Goal: Information Seeking & Learning: Learn about a topic

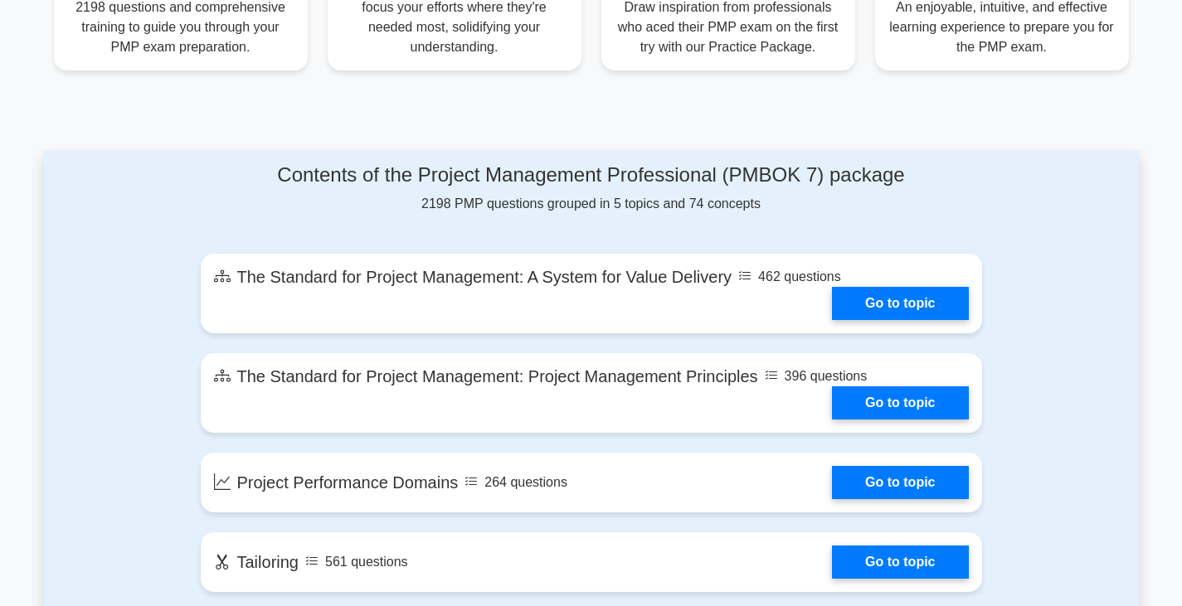
scroll to position [747, 0]
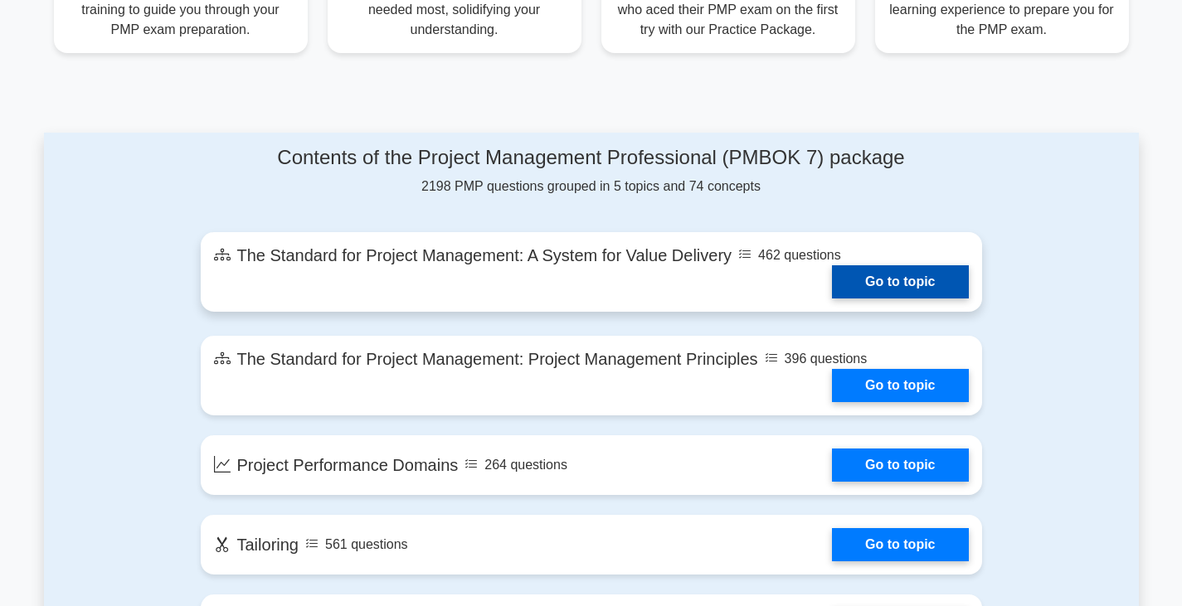
click at [912, 279] on link "Go to topic" at bounding box center [900, 281] width 136 height 33
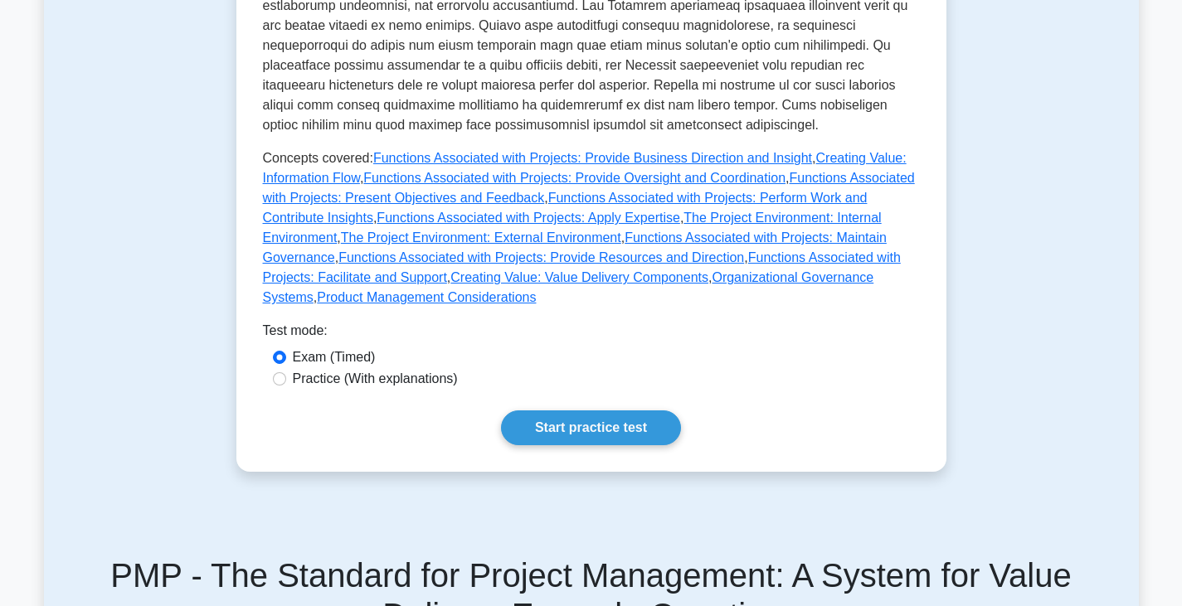
scroll to position [747, 0]
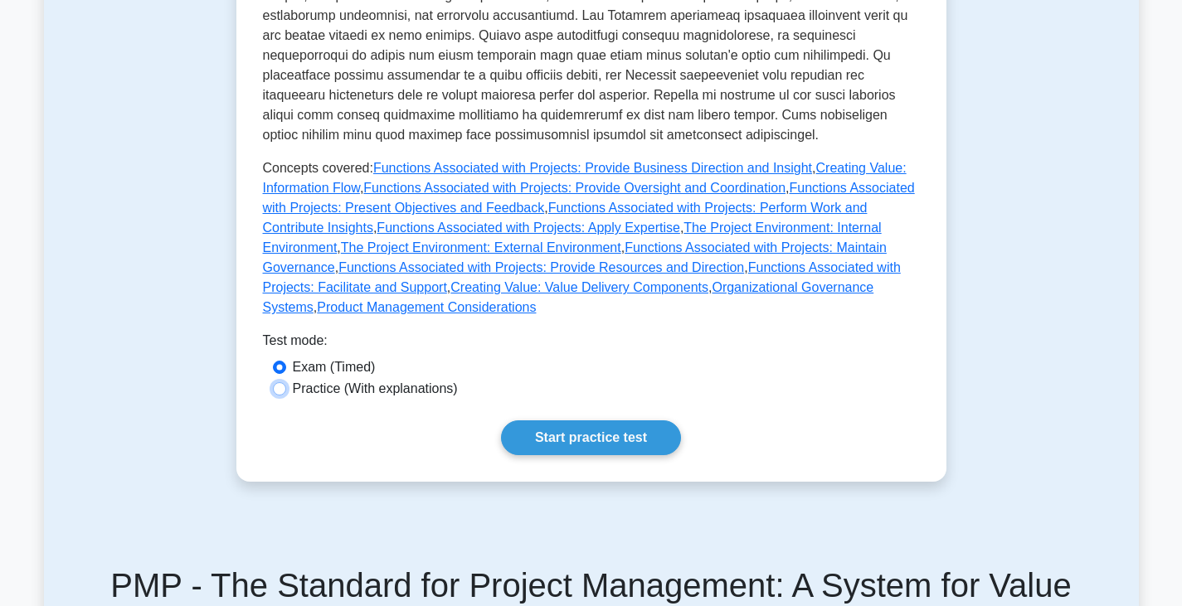
click at [277, 382] on input "Practice (With explanations)" at bounding box center [279, 388] width 13 height 13
radio input "true"
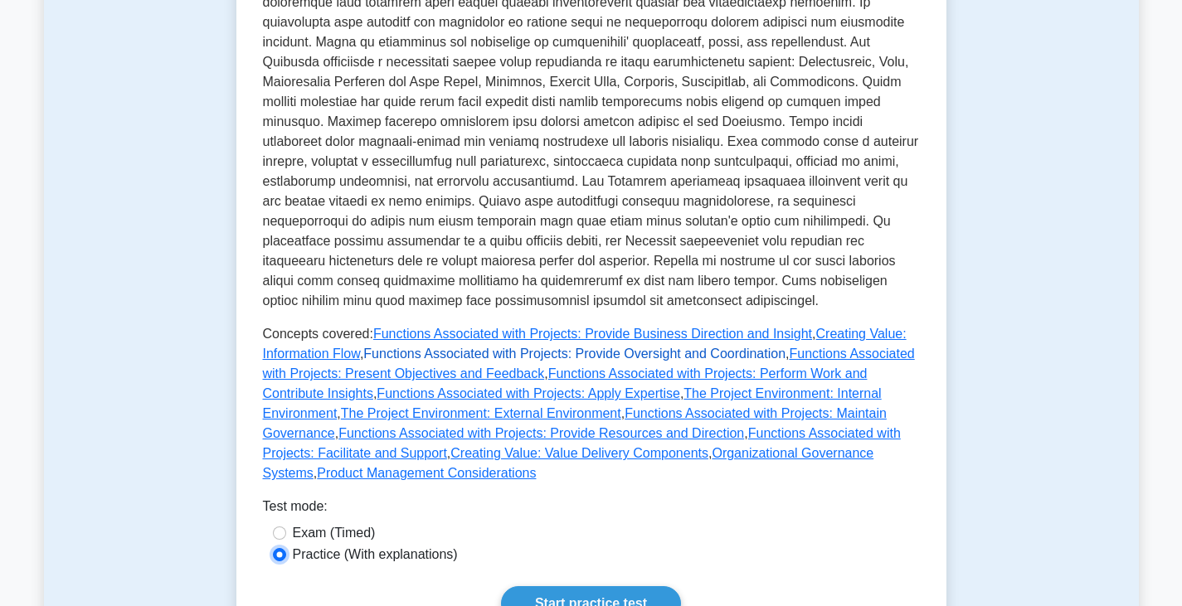
scroll to position [995, 0]
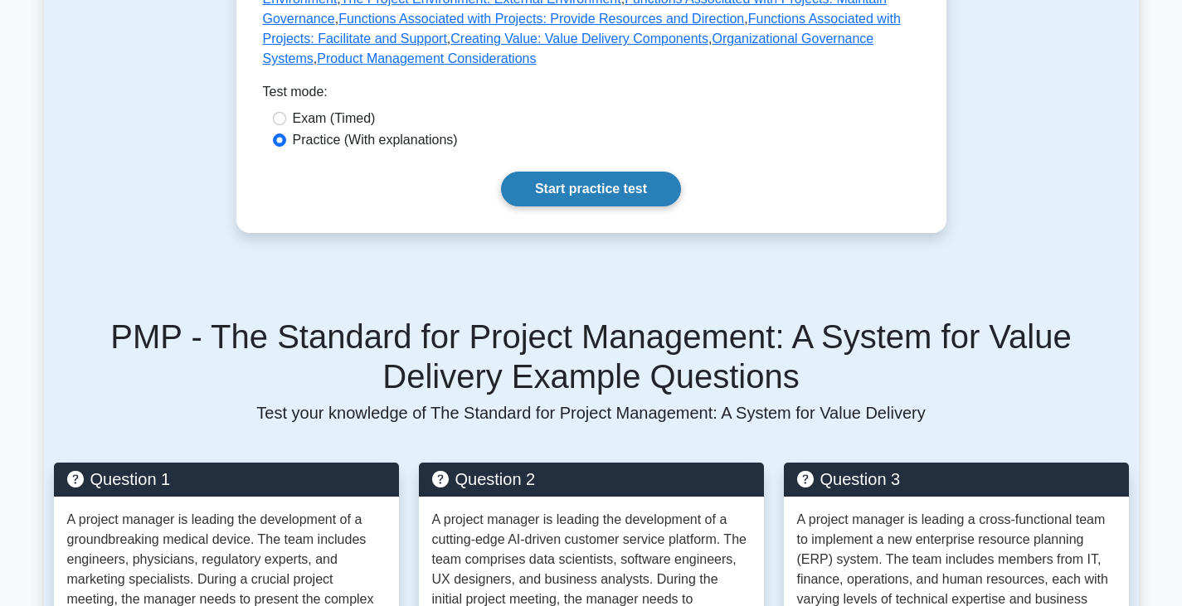
click at [596, 172] on link "Start practice test" at bounding box center [591, 189] width 180 height 35
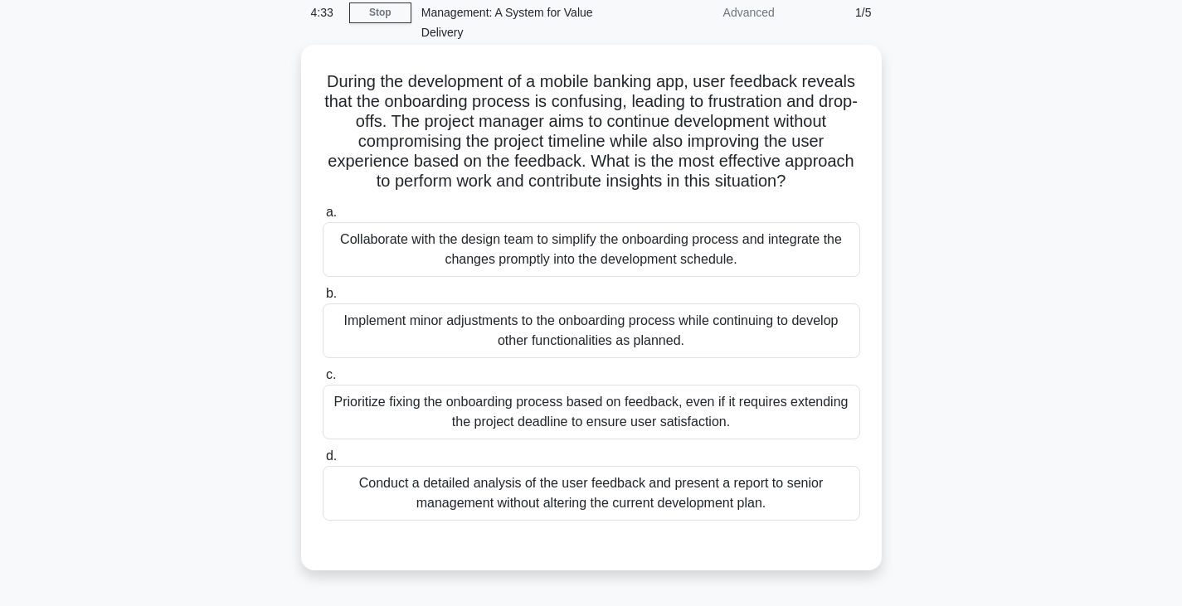
scroll to position [83, 0]
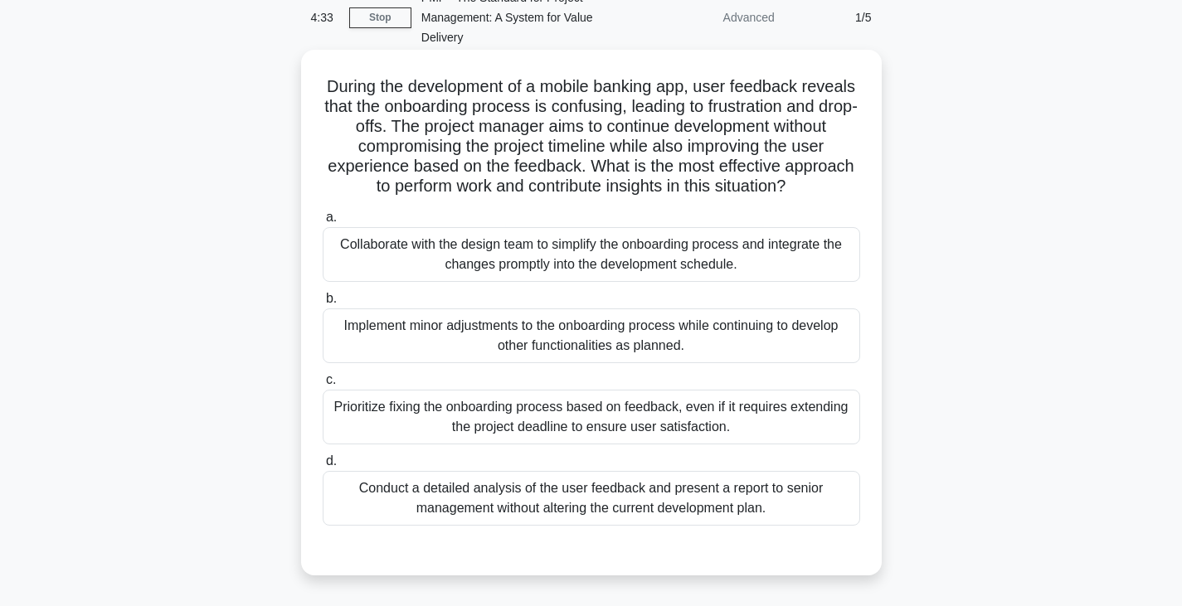
click at [532, 480] on div "Conduct a detailed analysis of the user feedback and present a report to senior…" at bounding box center [591, 498] width 537 height 55
click at [323, 467] on input "d. Conduct a detailed analysis of the user feedback and present a report to sen…" at bounding box center [323, 461] width 0 height 11
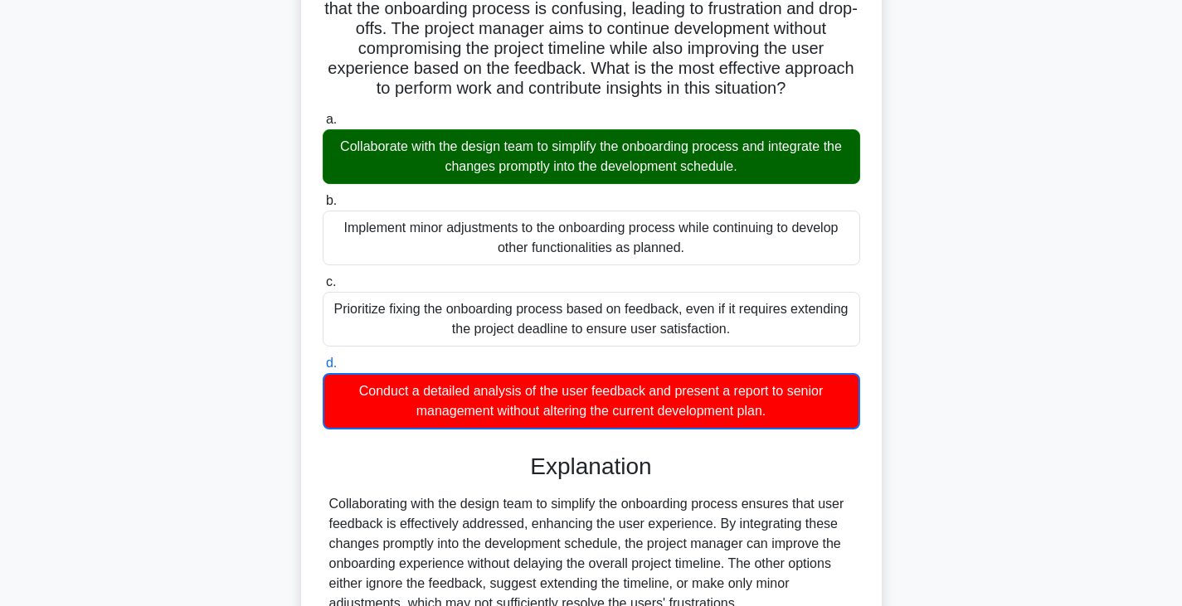
scroll to position [339, 0]
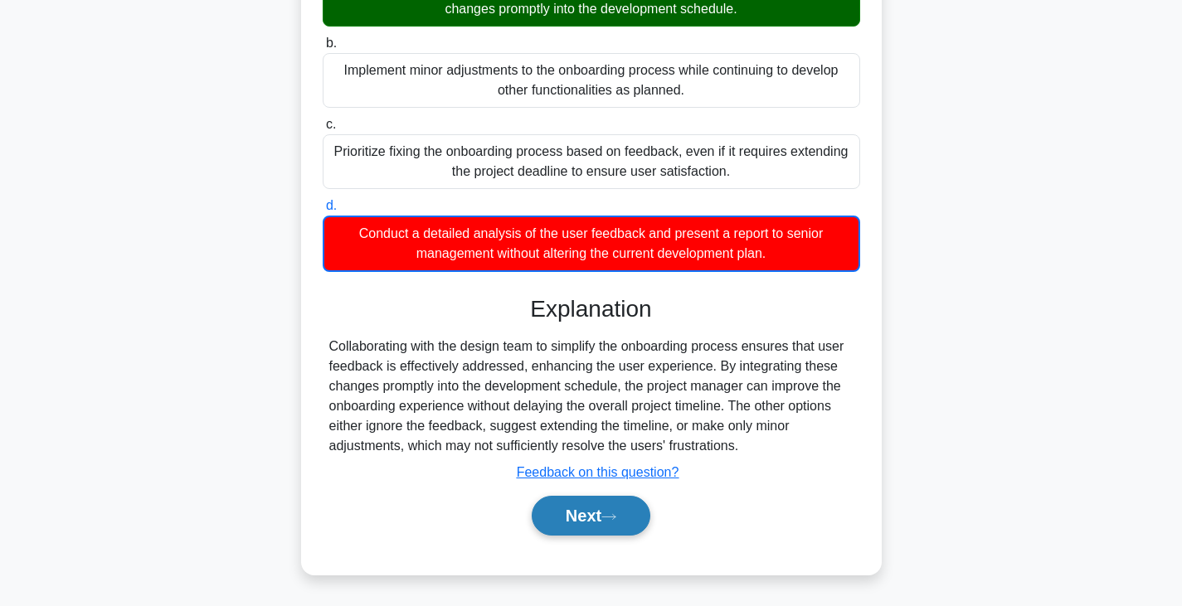
click at [574, 517] on button "Next" at bounding box center [591, 516] width 119 height 40
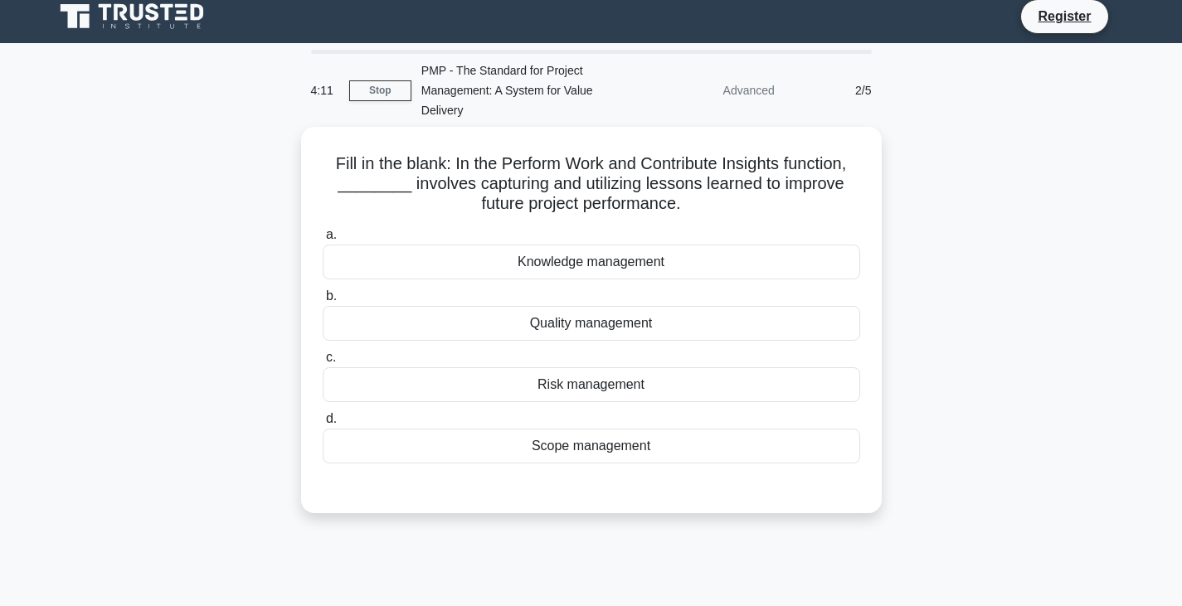
scroll to position [0, 0]
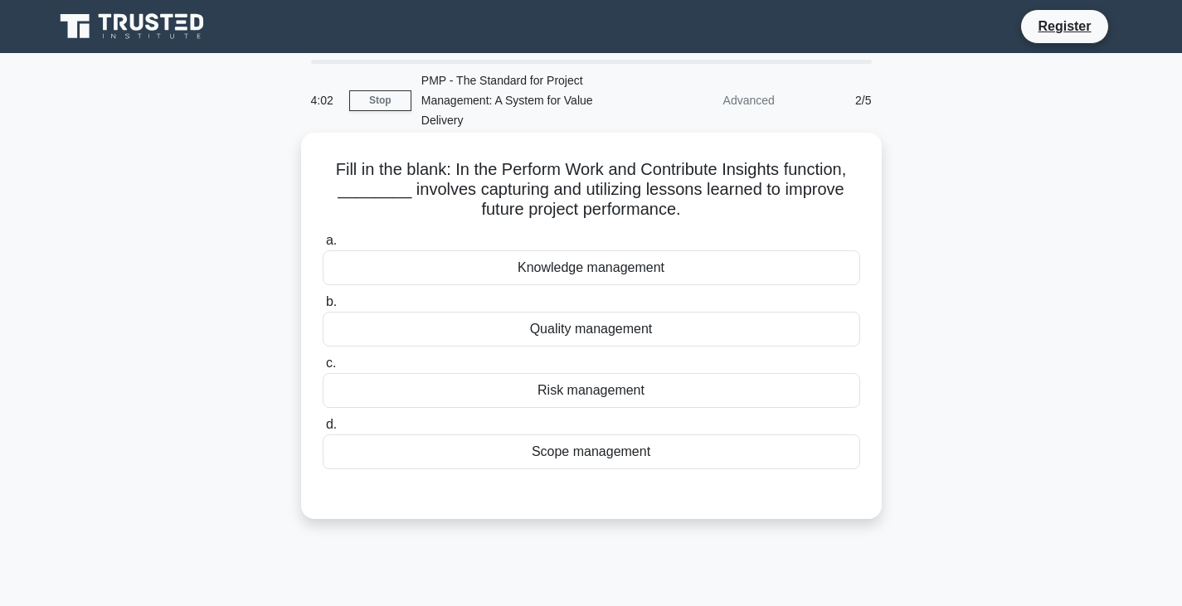
click at [669, 280] on div "Knowledge management" at bounding box center [591, 267] width 537 height 35
click at [323, 246] on input "a. Knowledge management" at bounding box center [323, 241] width 0 height 11
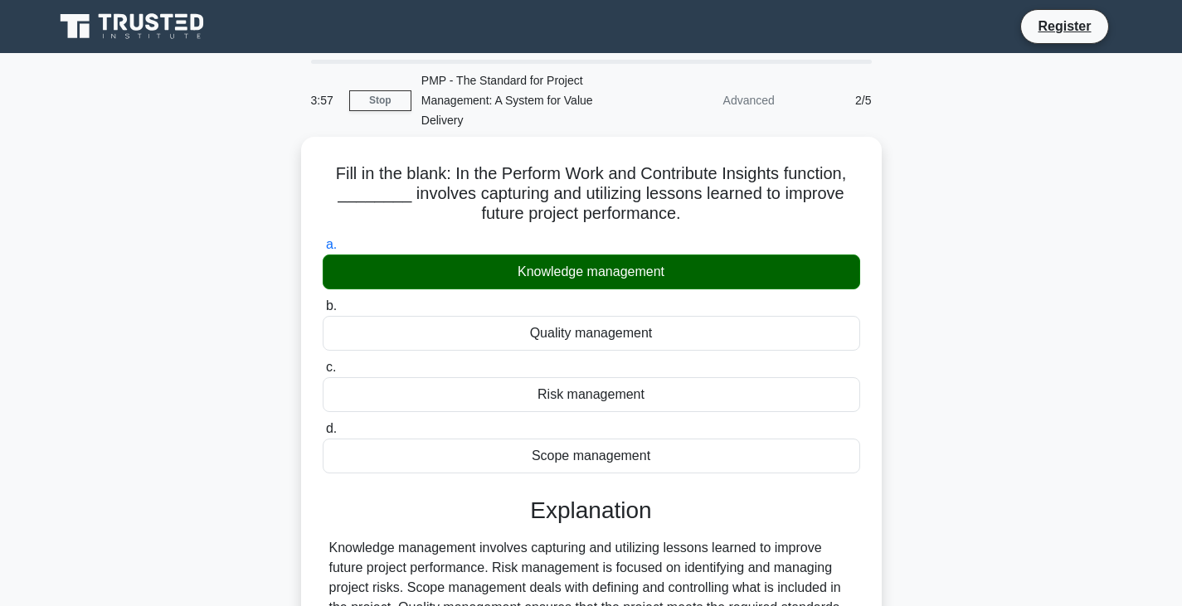
scroll to position [289, 0]
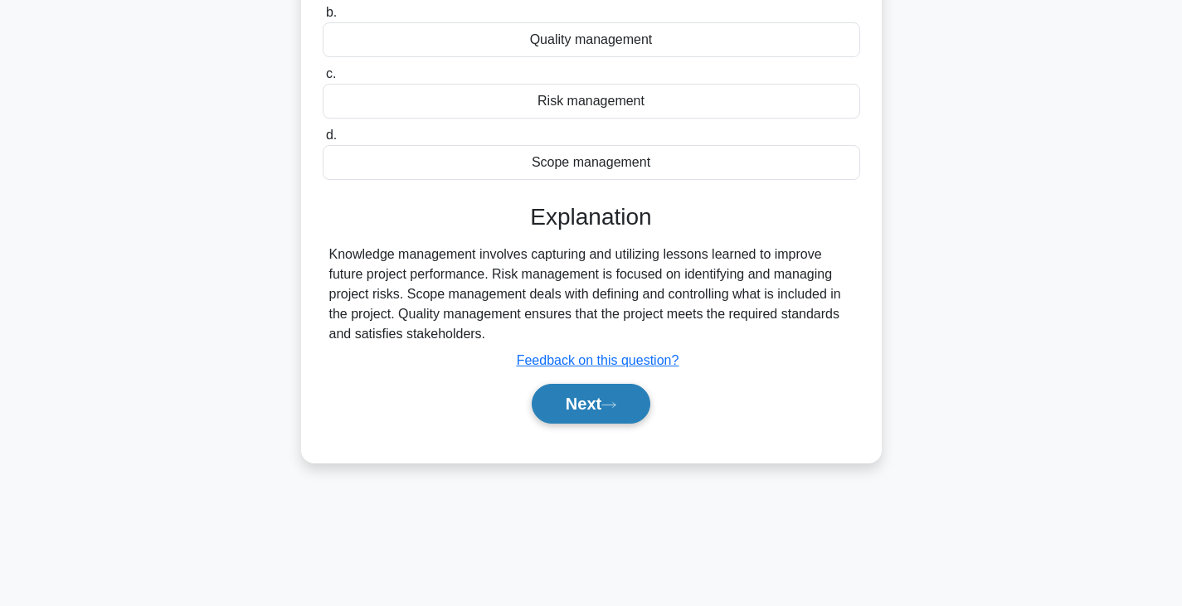
click at [584, 413] on button "Next" at bounding box center [591, 404] width 119 height 40
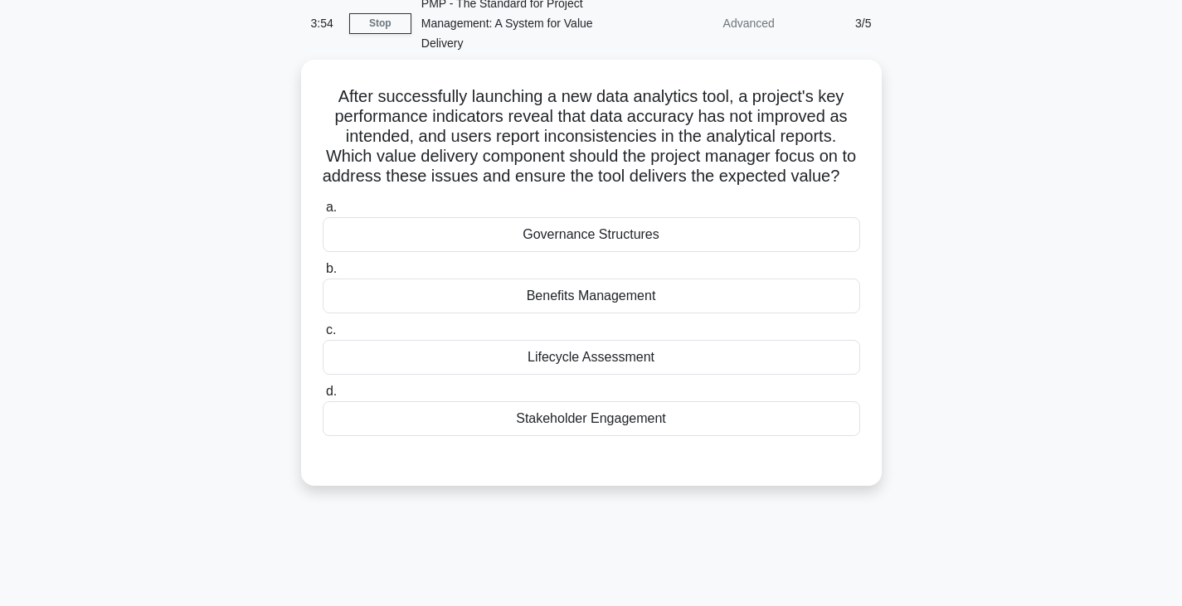
scroll to position [41, 0]
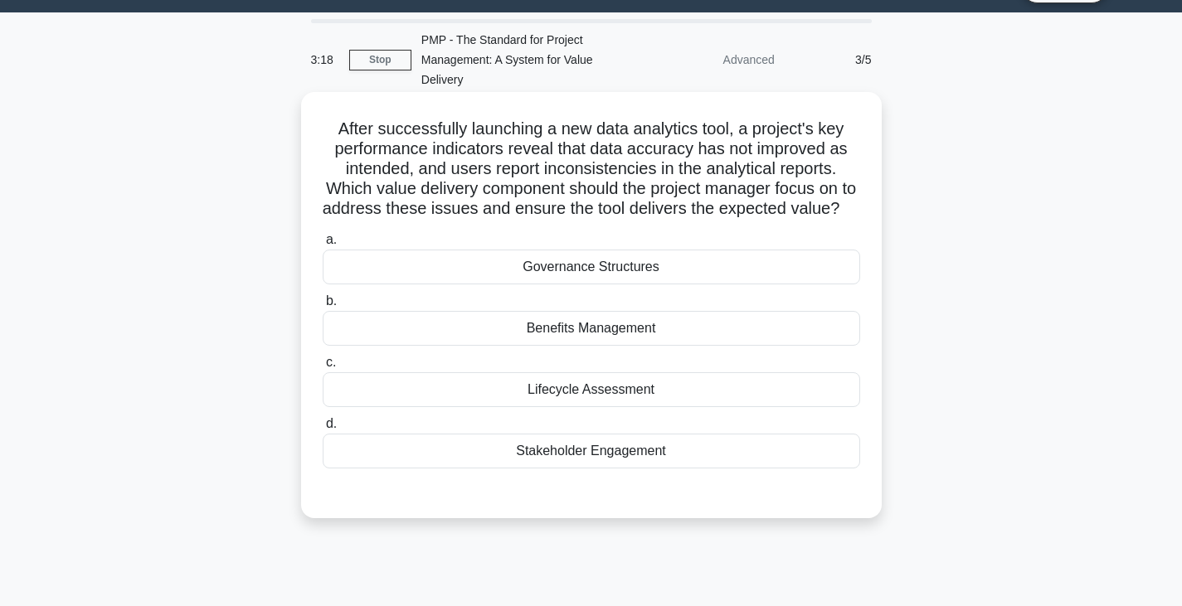
click at [610, 273] on div "Governance Structures" at bounding box center [591, 267] width 537 height 35
click at [323, 246] on input "a. Governance Structures" at bounding box center [323, 240] width 0 height 11
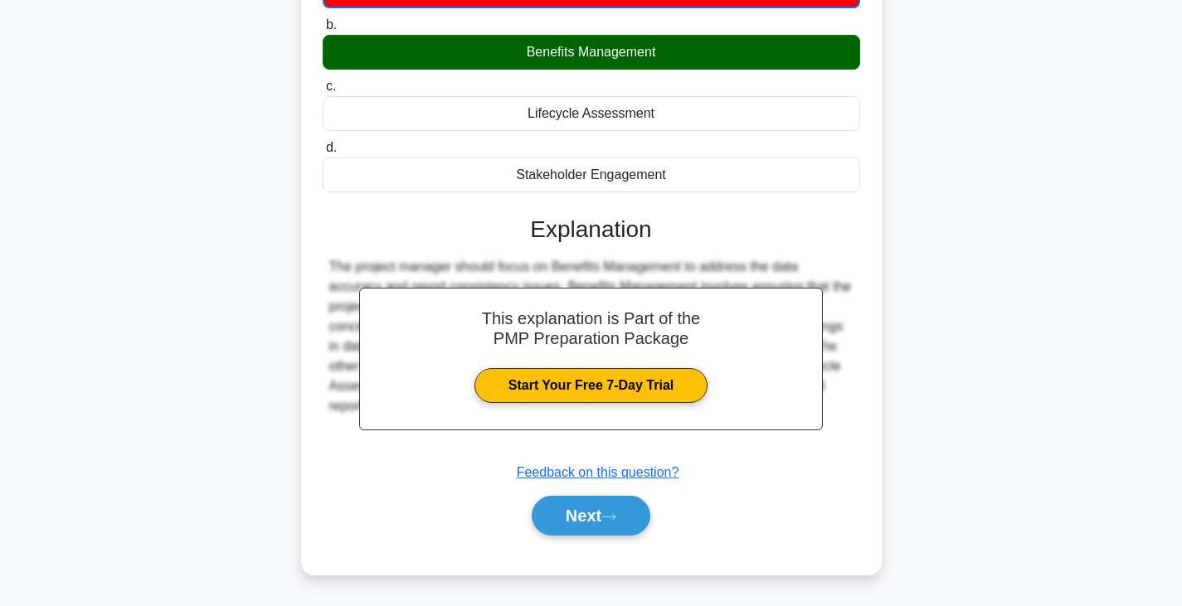
scroll to position [339, 0]
click at [583, 501] on button "Next" at bounding box center [591, 516] width 119 height 40
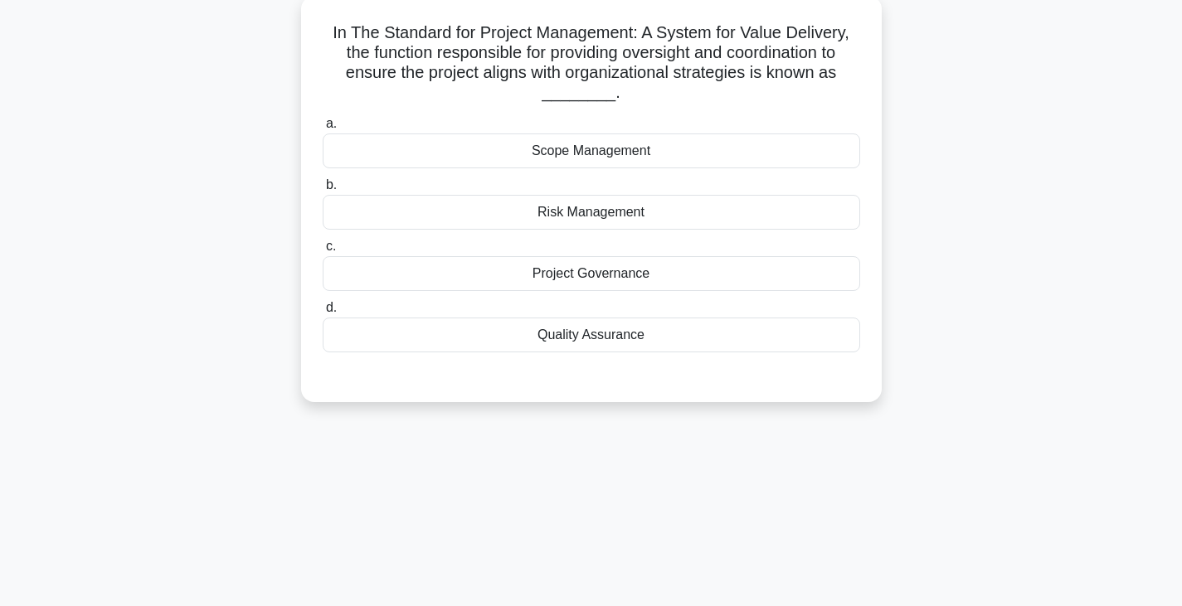
scroll to position [0, 0]
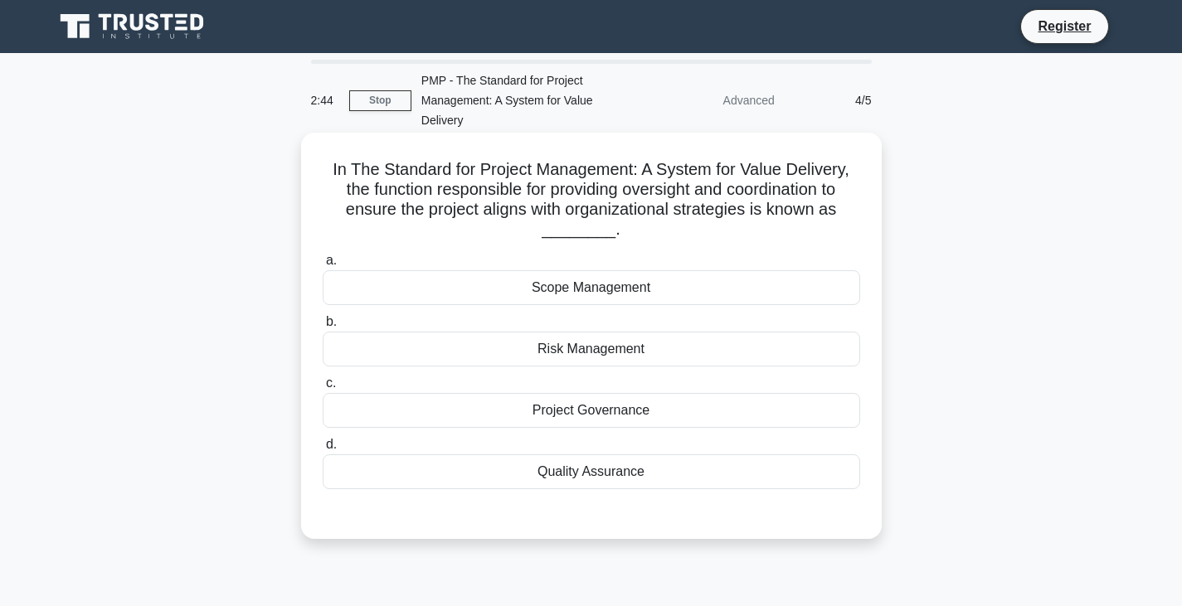
click at [574, 416] on div "Project Governance" at bounding box center [591, 410] width 537 height 35
click at [323, 389] on input "c. Project Governance" at bounding box center [323, 383] width 0 height 11
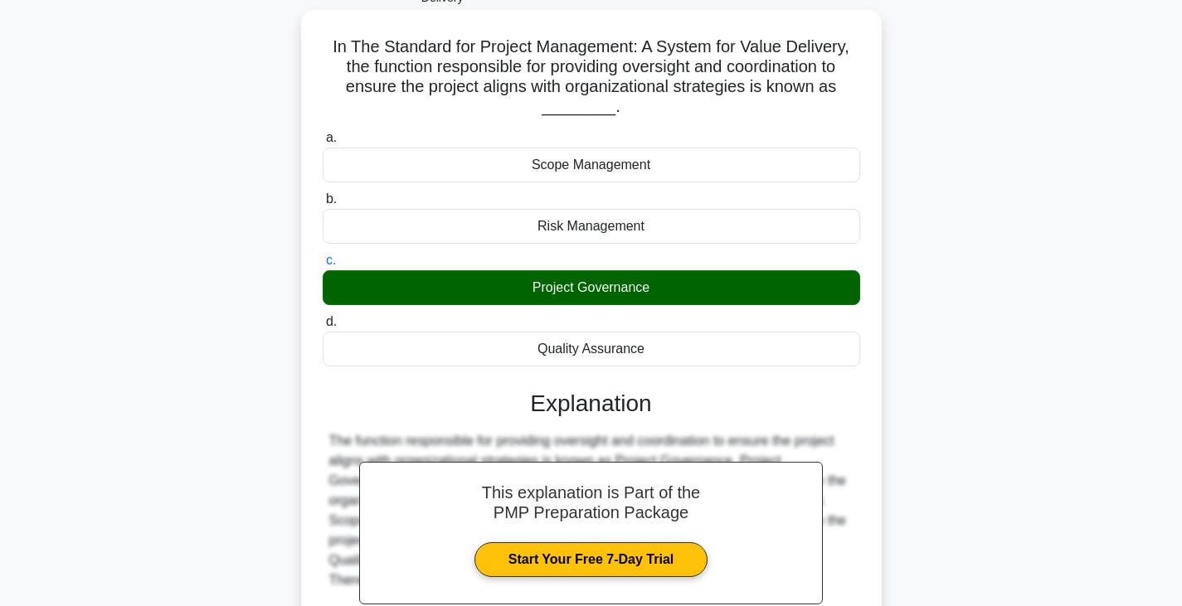
scroll to position [298, 0]
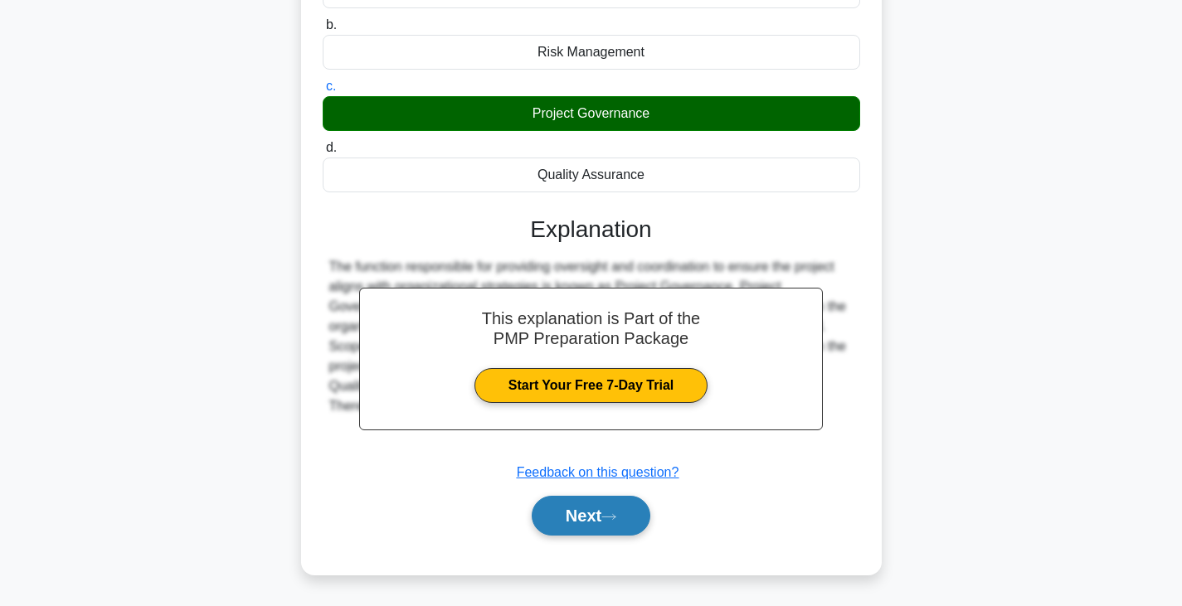
click at [616, 512] on button "Next" at bounding box center [591, 516] width 119 height 40
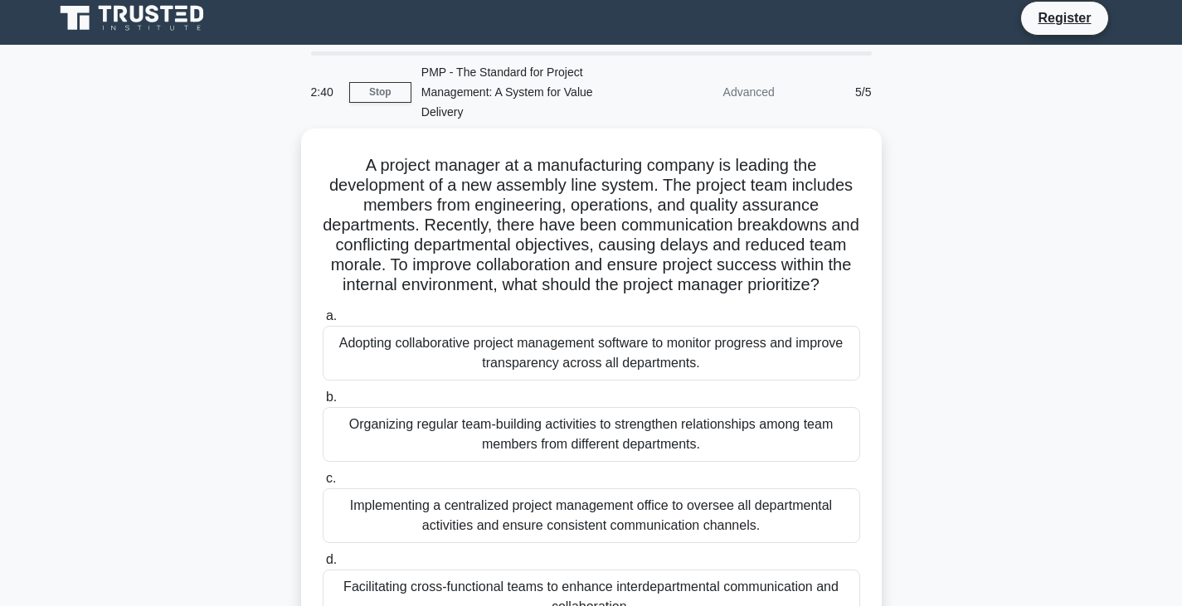
scroll to position [0, 0]
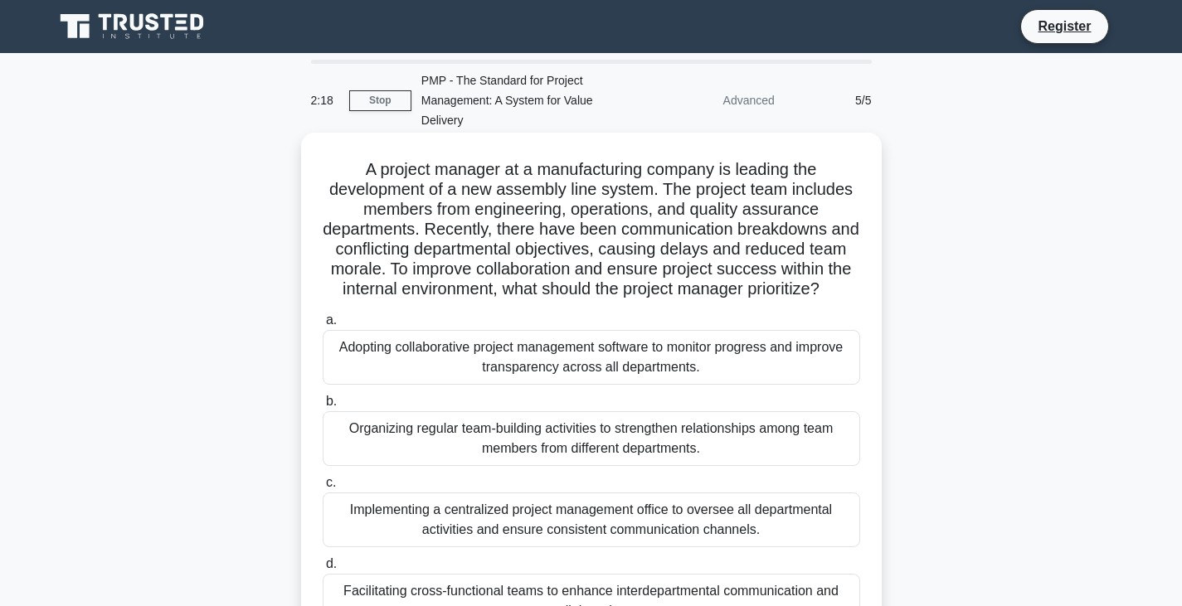
click at [604, 457] on div "Organizing regular team-building activities to strengthen relationships among t…" at bounding box center [591, 438] width 537 height 55
click at [323, 407] on input "b. Organizing regular team-building activities to strengthen relationships amon…" at bounding box center [323, 401] width 0 height 11
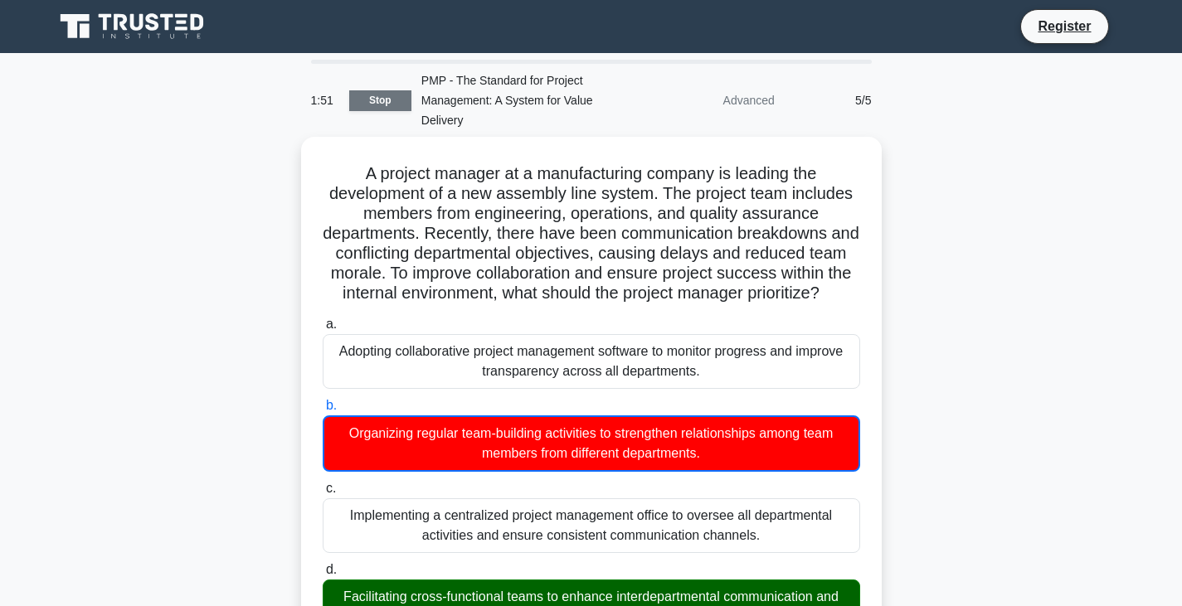
click at [390, 106] on link "Stop" at bounding box center [380, 100] width 62 height 21
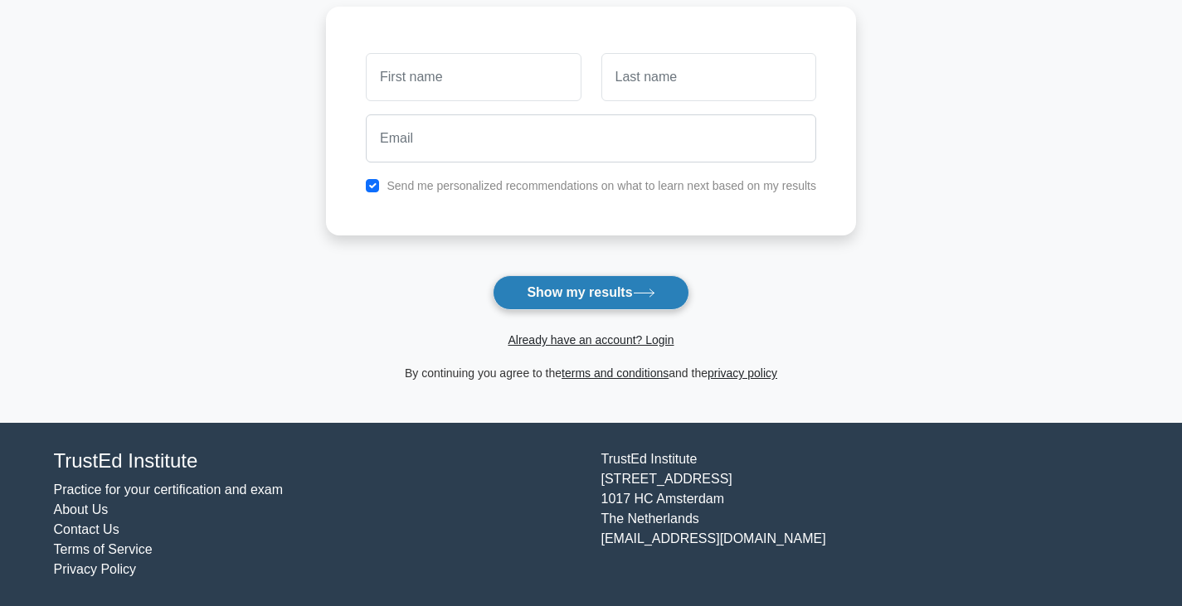
click at [620, 292] on button "Show my results" at bounding box center [591, 292] width 196 height 35
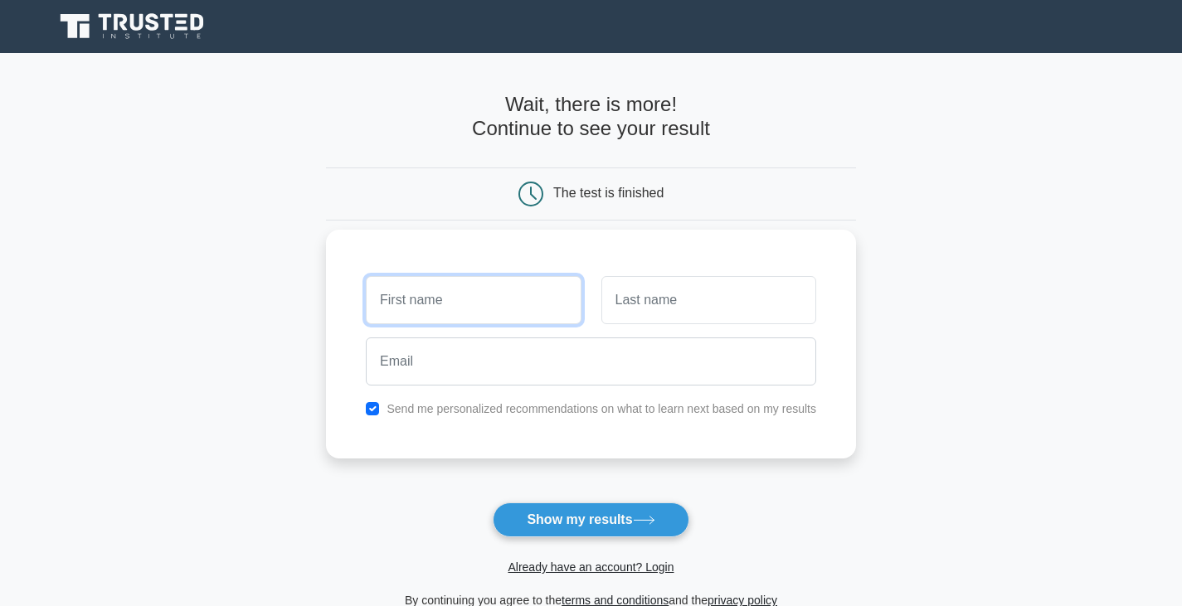
click at [490, 315] on input "text" at bounding box center [473, 300] width 215 height 48
type input "Vanithaa"
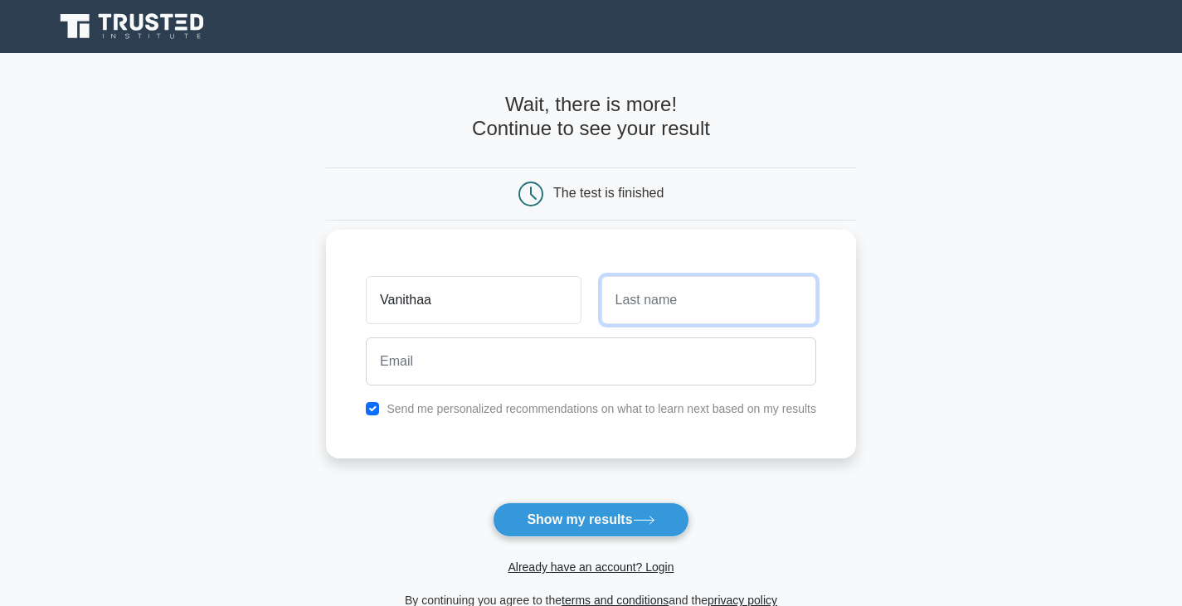
click at [650, 308] on input "text" at bounding box center [708, 300] width 215 height 48
type input "Ponnaiah"
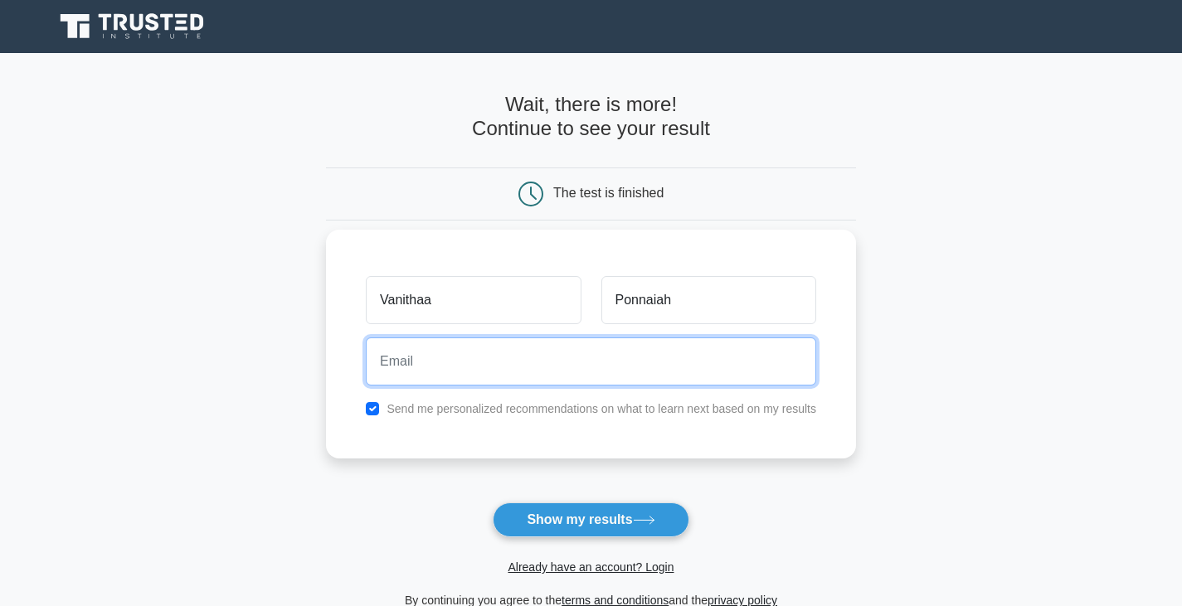
click at [619, 367] on input "email" at bounding box center [591, 362] width 450 height 48
type input "[EMAIL_ADDRESS][DOMAIN_NAME]"
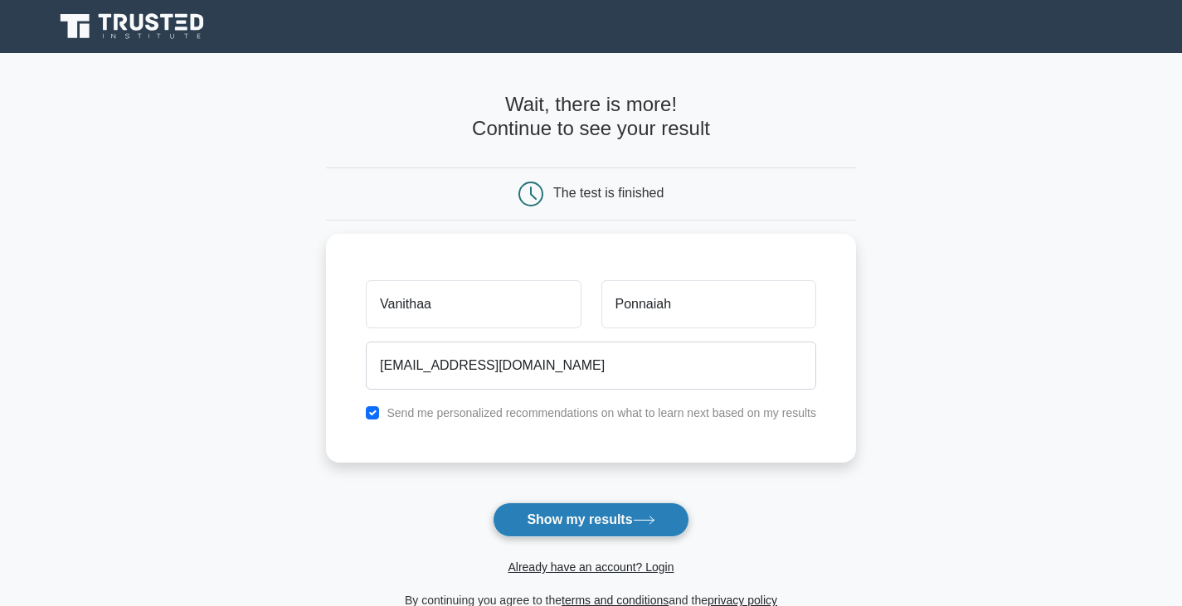
click at [586, 515] on button "Show my results" at bounding box center [591, 520] width 196 height 35
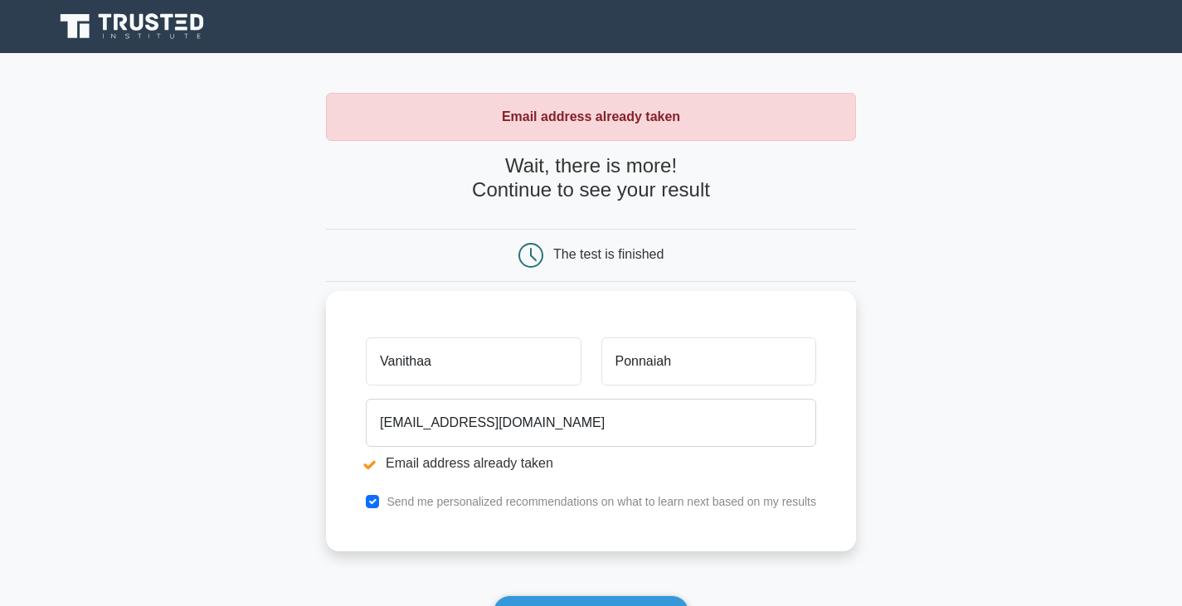
click at [372, 465] on li "Email address already taken" at bounding box center [591, 464] width 450 height 20
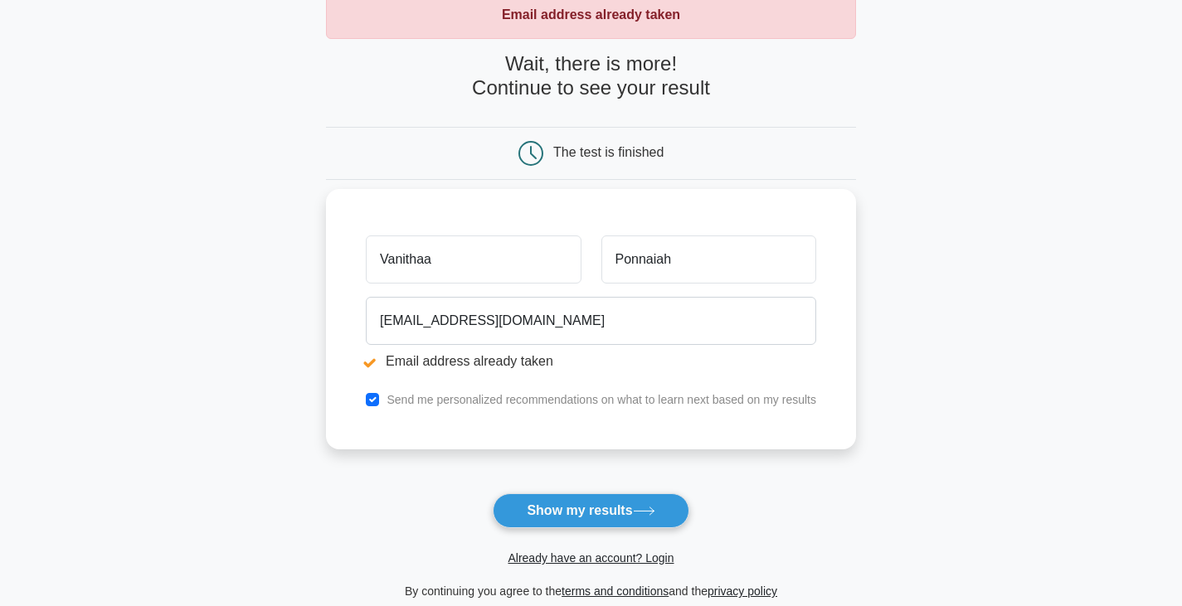
scroll to position [321, 0]
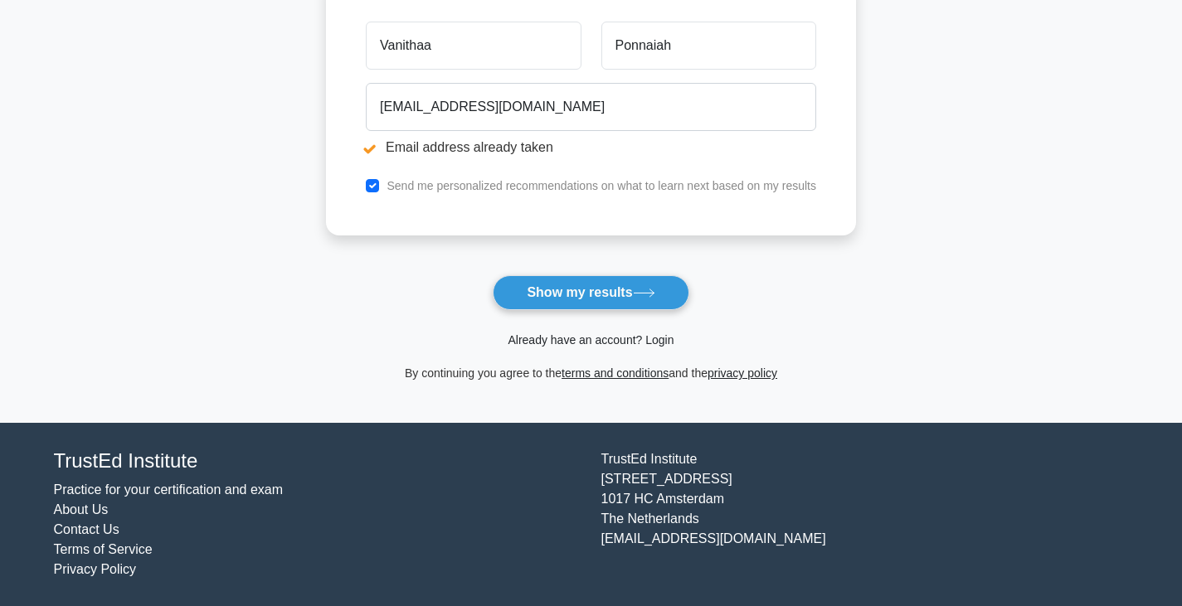
click at [656, 339] on link "Already have an account? Login" at bounding box center [591, 339] width 166 height 13
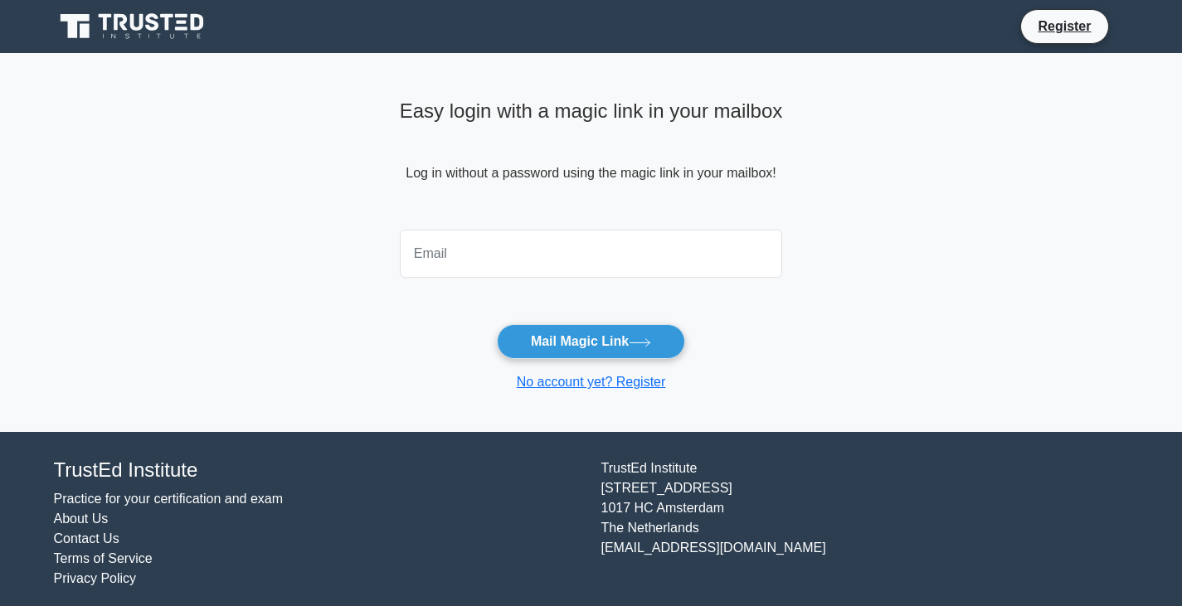
click at [533, 243] on input "email" at bounding box center [591, 254] width 383 height 48
type input "[EMAIL_ADDRESS][DOMAIN_NAME]"
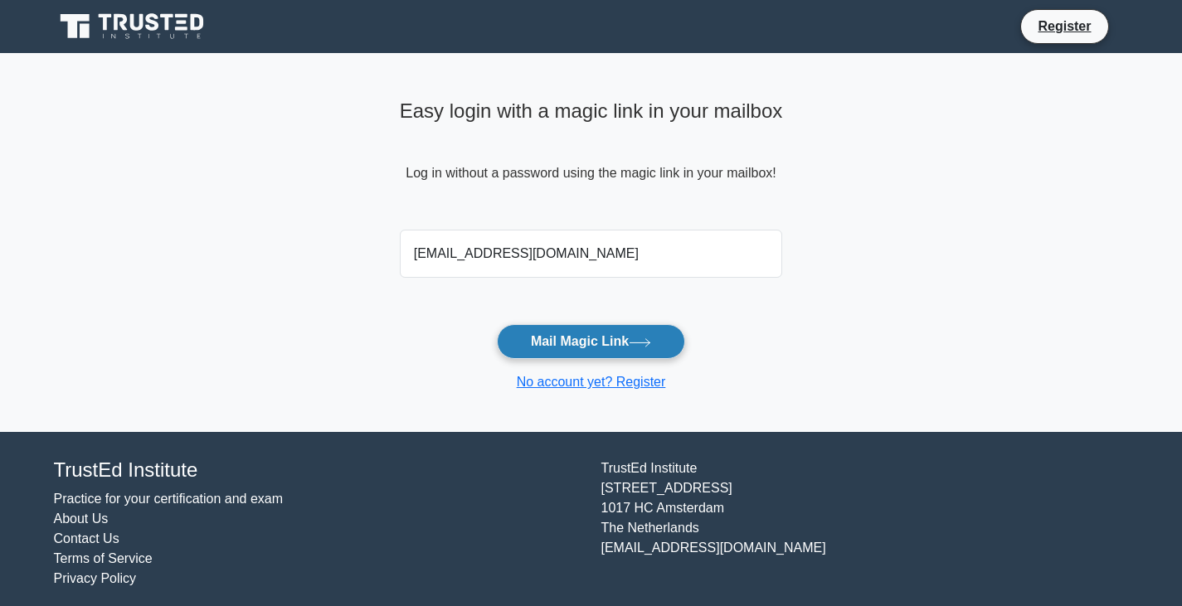
click at [607, 339] on button "Mail Magic Link" at bounding box center [591, 341] width 188 height 35
